Goal: Navigation & Orientation: Find specific page/section

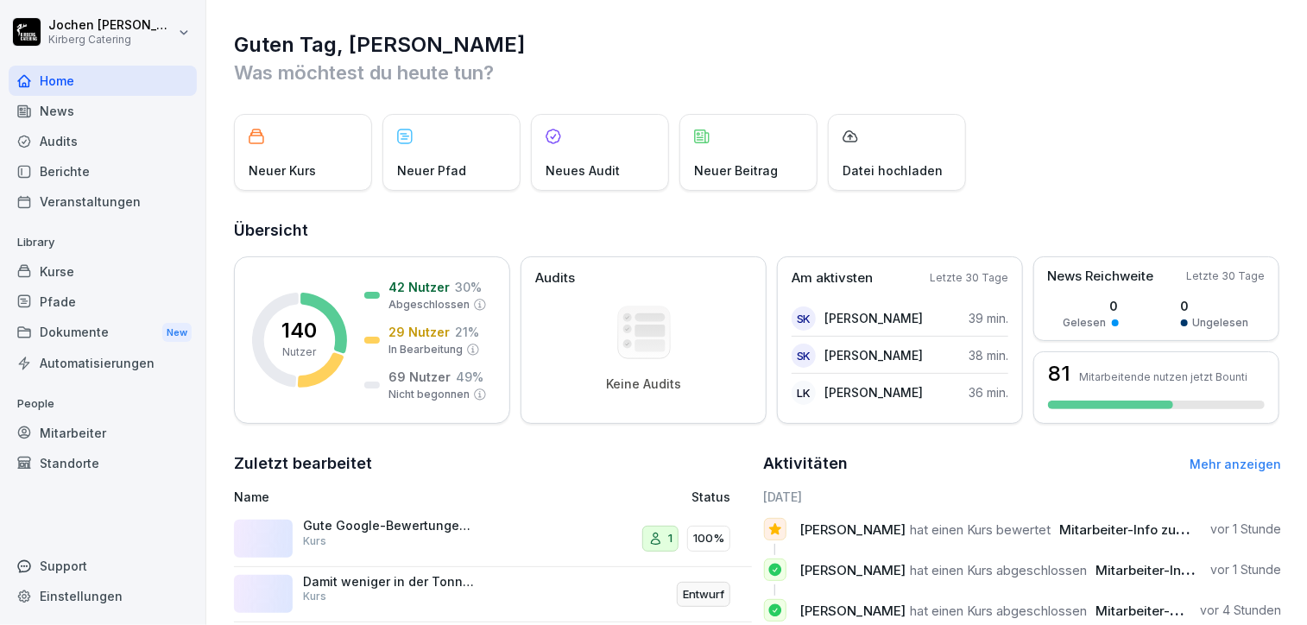
click at [61, 109] on div "News" at bounding box center [103, 111] width 188 height 30
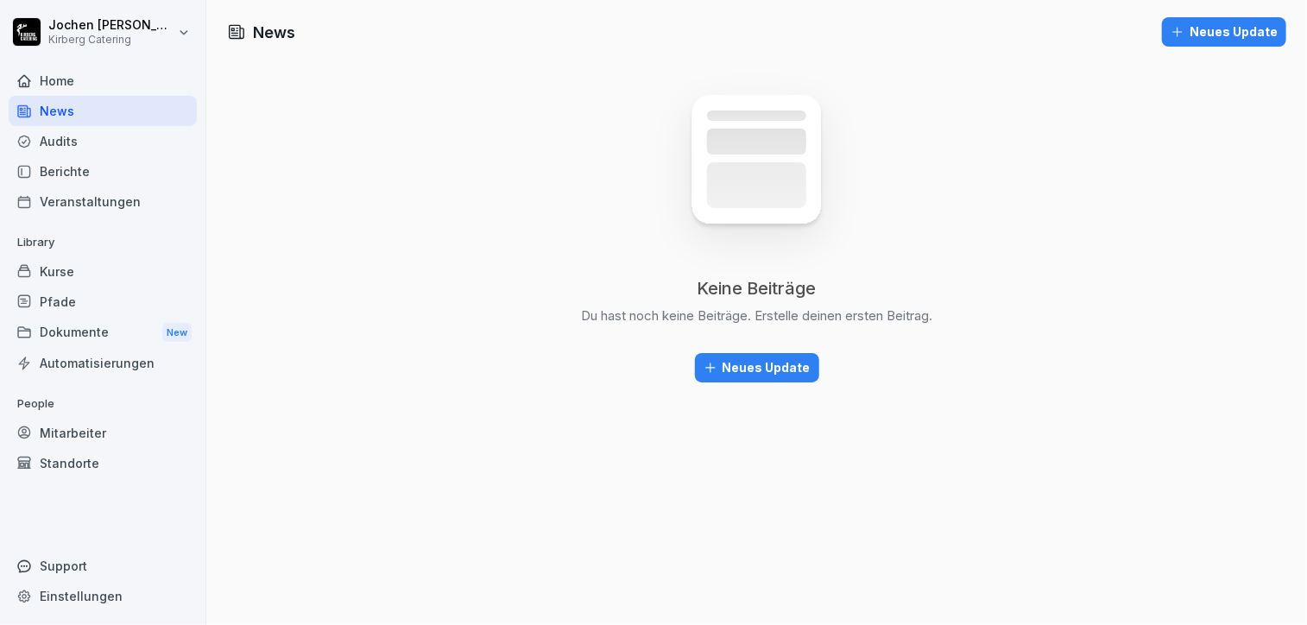
click at [52, 264] on div "Kurse" at bounding box center [103, 271] width 188 height 30
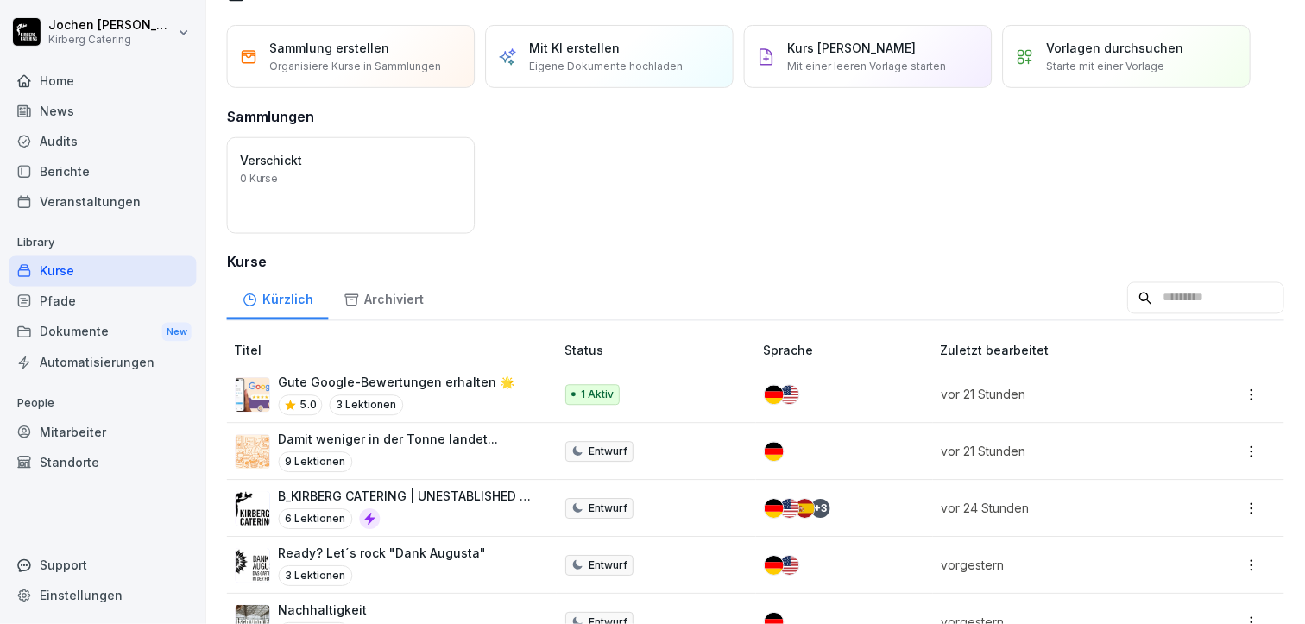
scroll to position [38, 0]
click at [43, 76] on div "Home" at bounding box center [103, 81] width 188 height 30
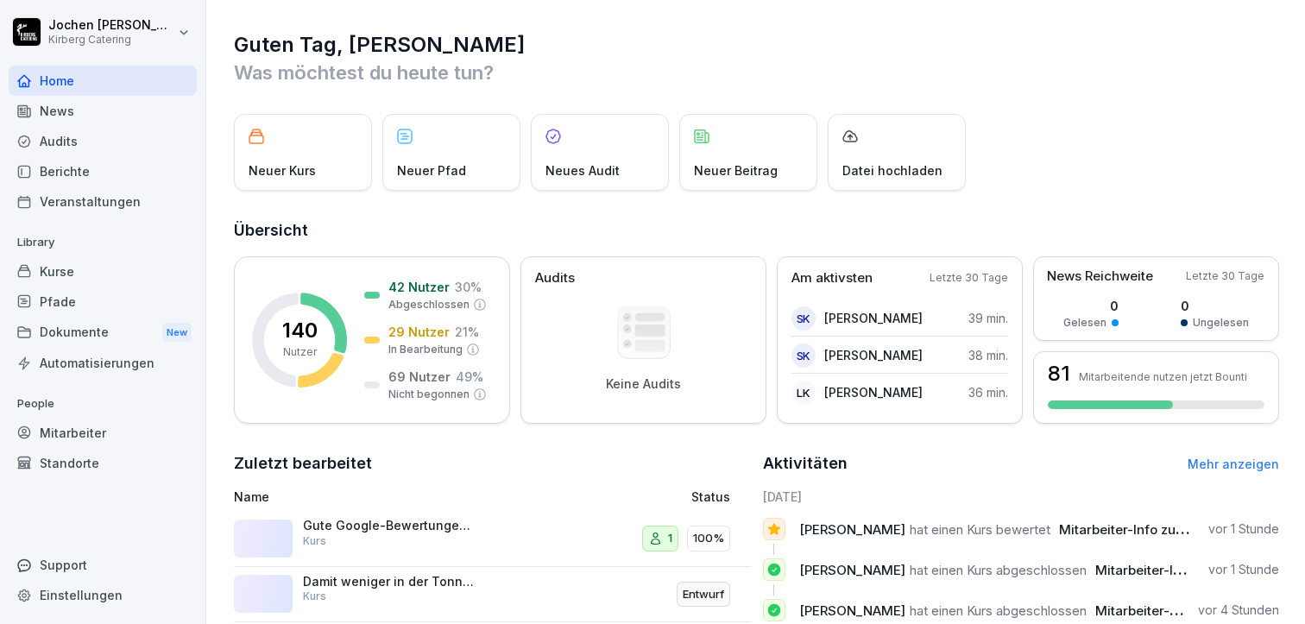
click at [48, 268] on div "Kurse" at bounding box center [103, 271] width 188 height 30
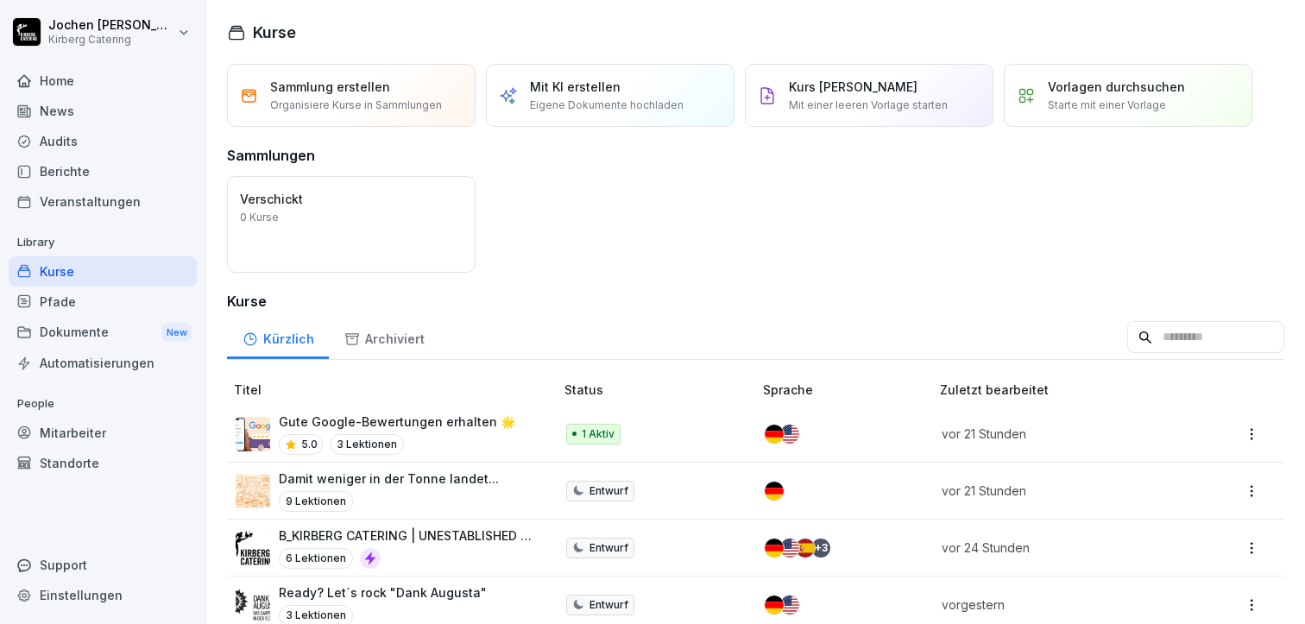
click at [1097, 101] on p "Starte mit einer Vorlage" at bounding box center [1107, 106] width 118 height 16
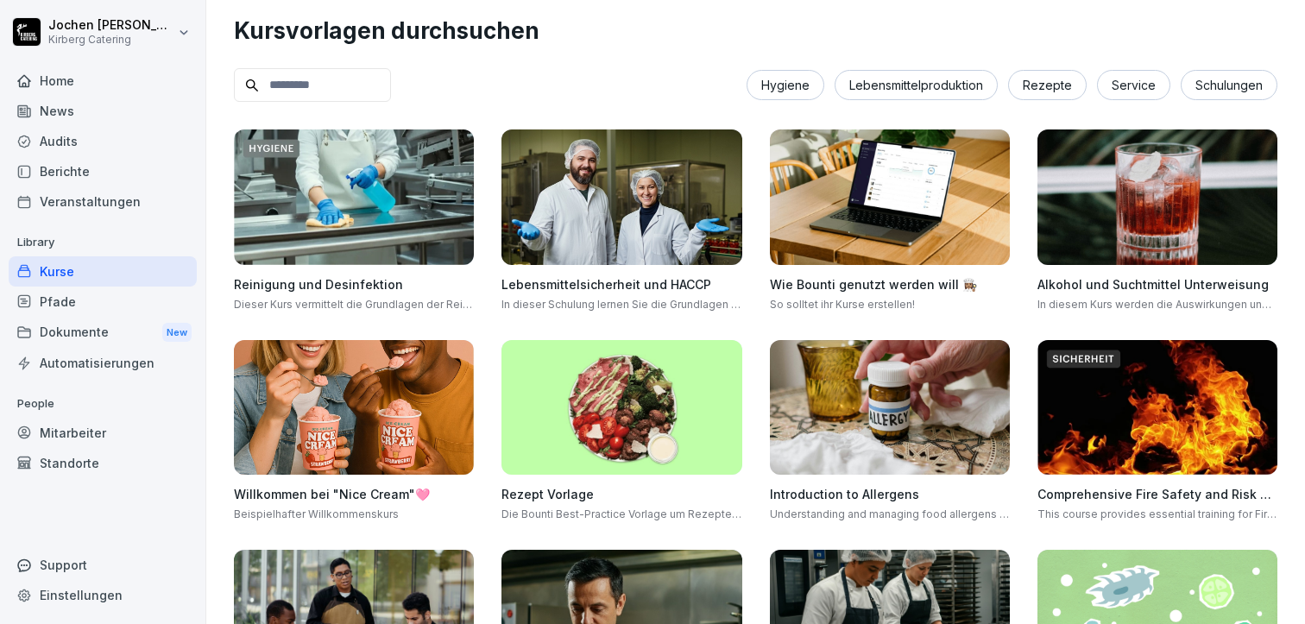
click at [58, 74] on div "Home" at bounding box center [103, 81] width 188 height 30
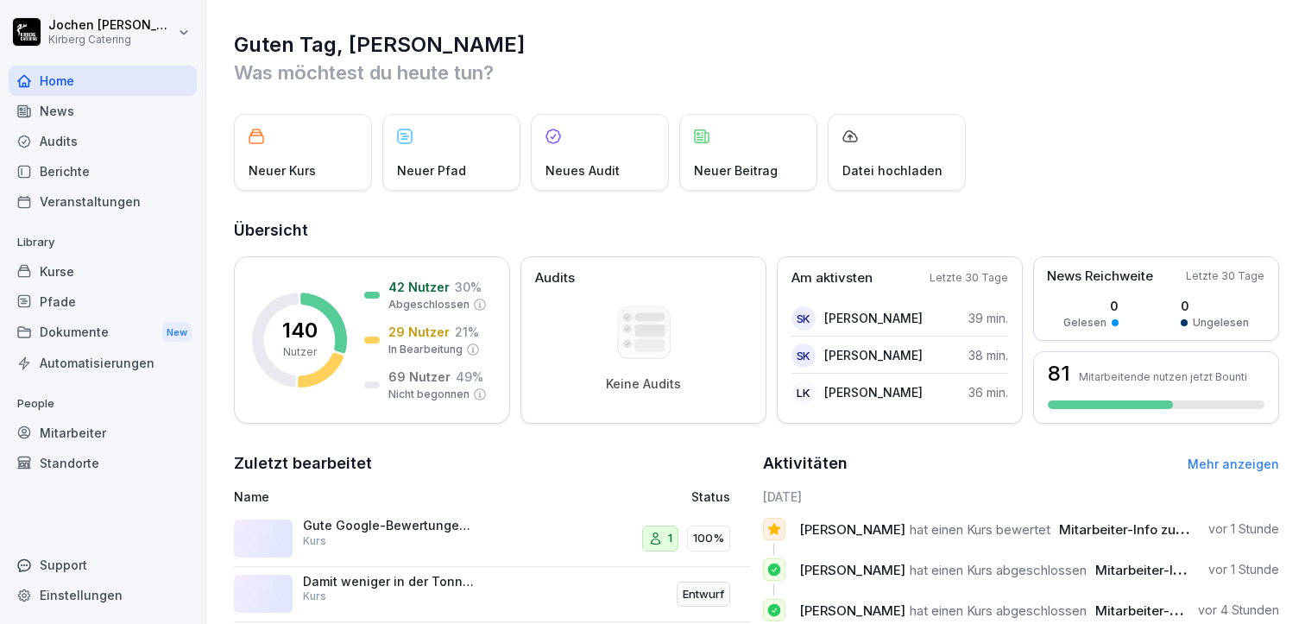
click at [78, 275] on div "Kurse" at bounding box center [103, 271] width 188 height 30
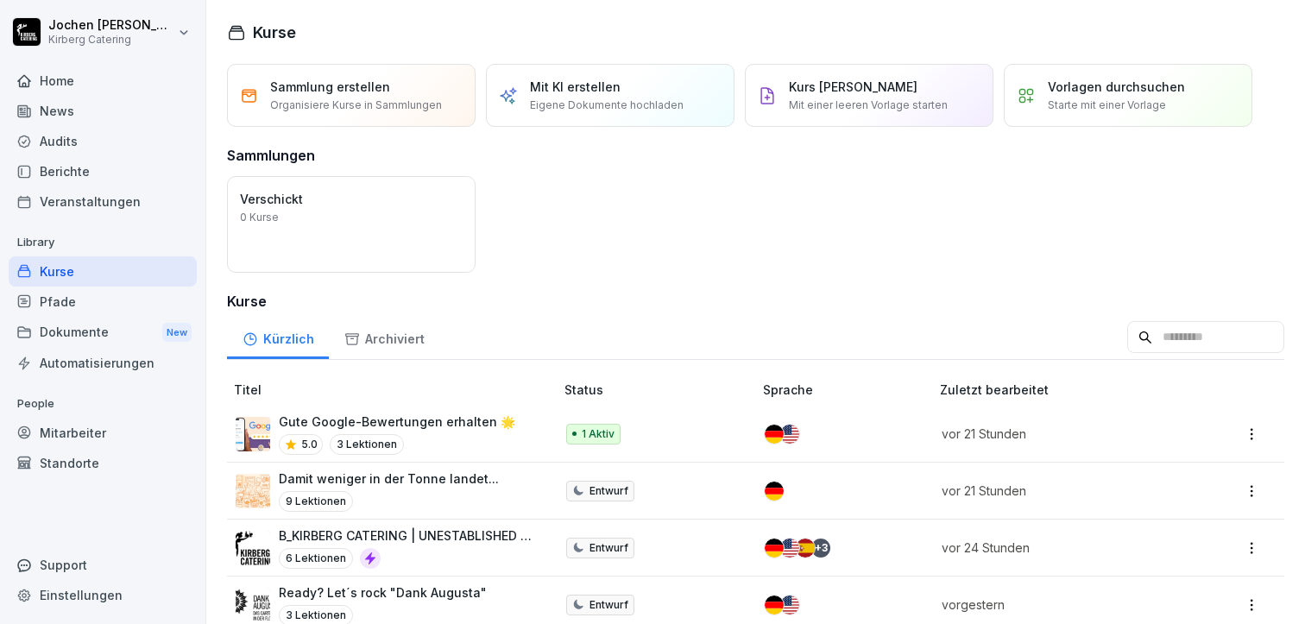
click at [369, 552] on icon at bounding box center [370, 559] width 14 height 14
